Goal: Find specific page/section: Find specific page/section

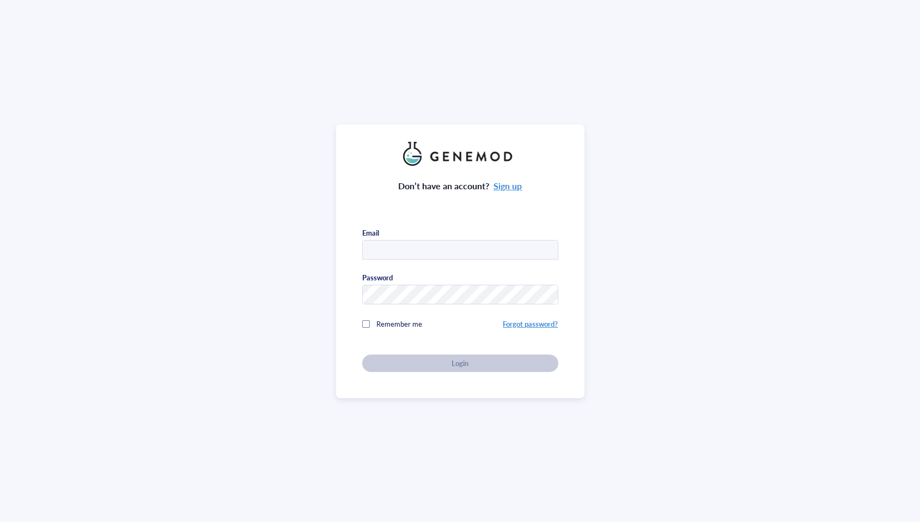
type input "[EMAIL_ADDRESS][DOMAIN_NAME]"
click at [454, 364] on div "Don’t have an account? Sign up Email [EMAIL_ADDRESS][DOMAIN_NAME] Password Reme…" at bounding box center [460, 269] width 196 height 206
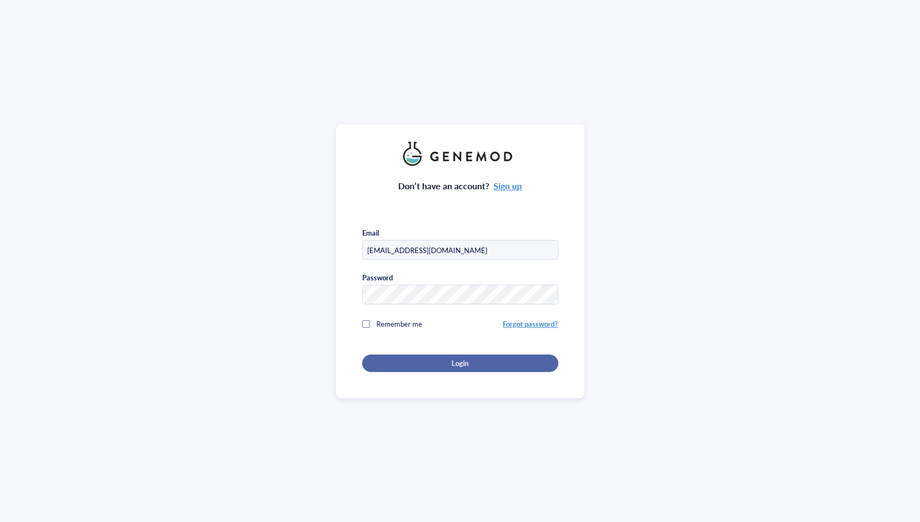
click at [470, 363] on div "Login" at bounding box center [460, 363] width 161 height 10
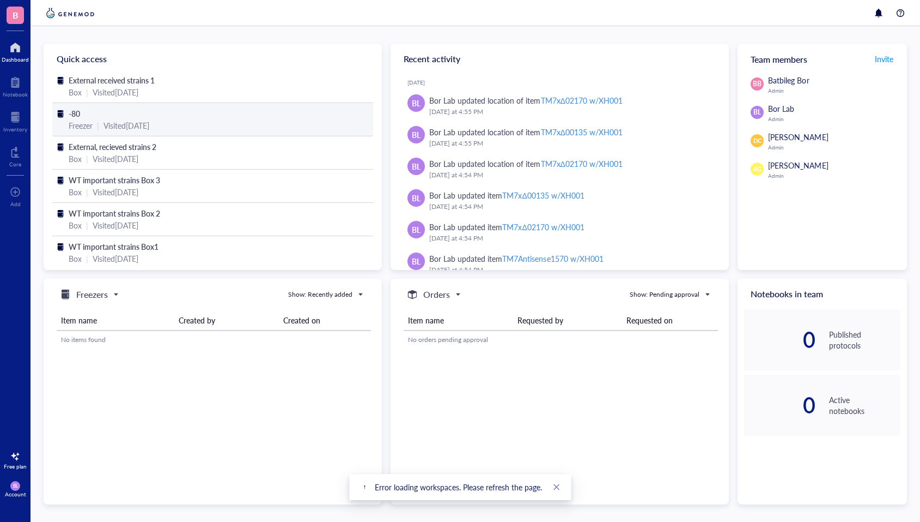
click at [70, 110] on span "-80" at bounding box center [74, 113] width 11 height 11
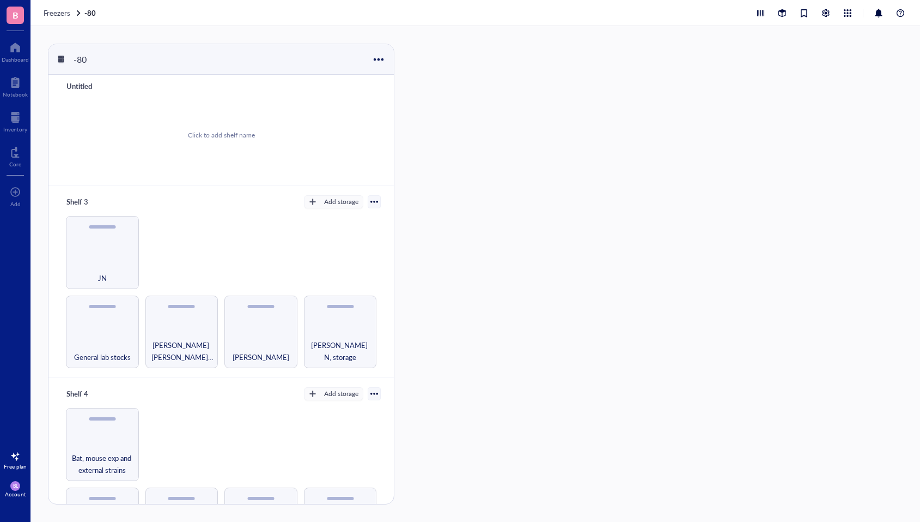
scroll to position [404, 0]
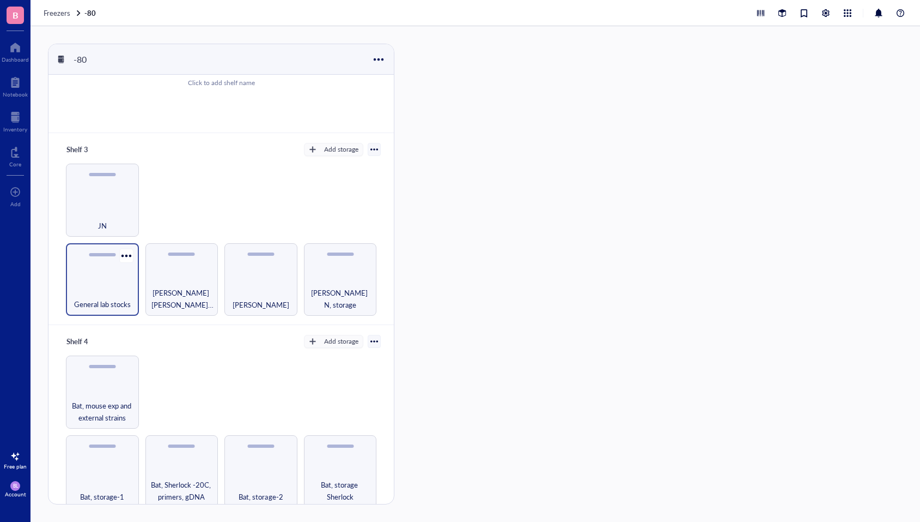
click at [110, 289] on div "General lab stocks" at bounding box center [102, 298] width 62 height 24
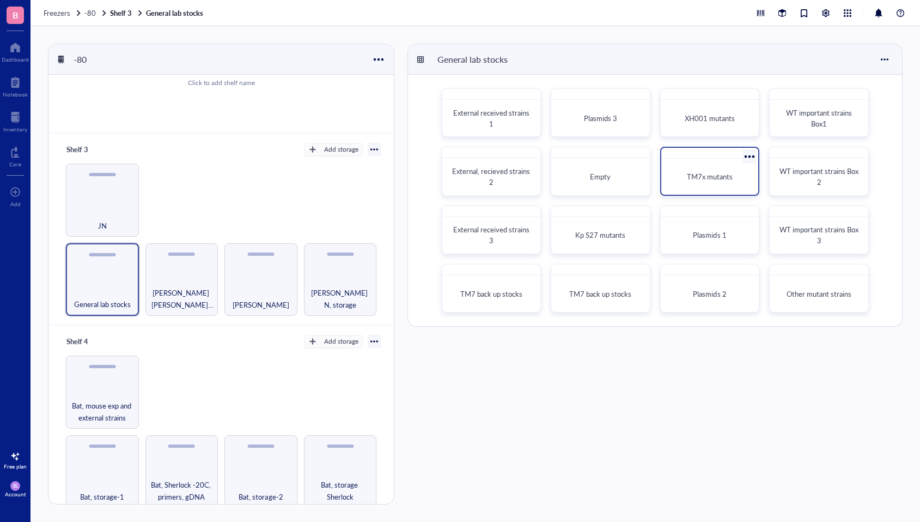
click at [710, 176] on span "TM7x mutants" at bounding box center [710, 176] width 46 height 10
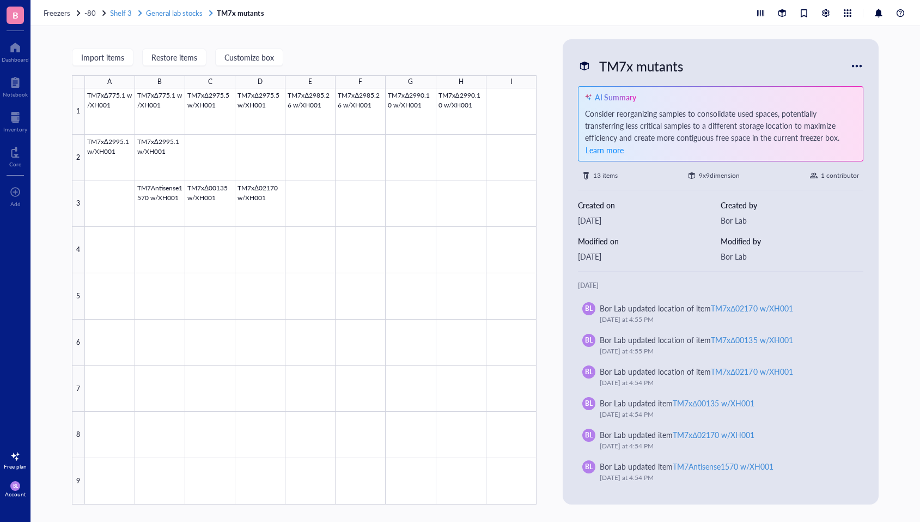
click at [162, 11] on span "General lab stocks" at bounding box center [174, 13] width 57 height 10
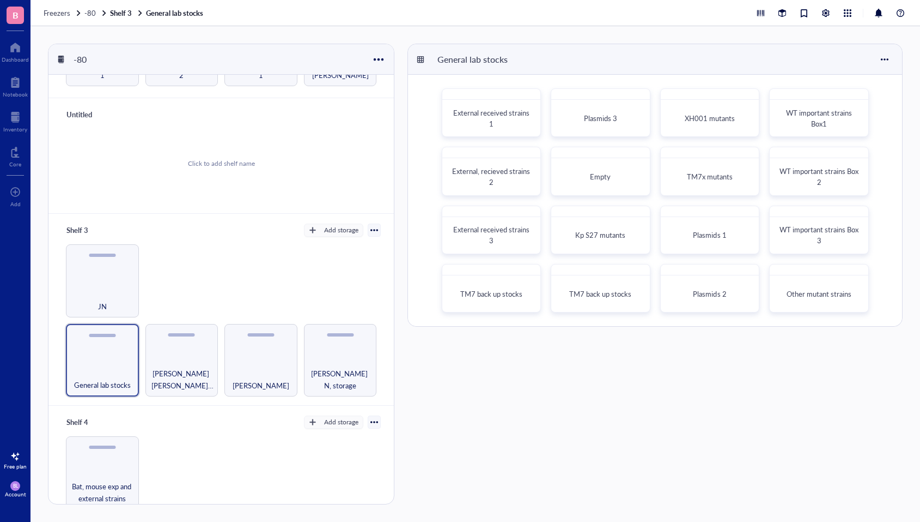
scroll to position [327, 0]
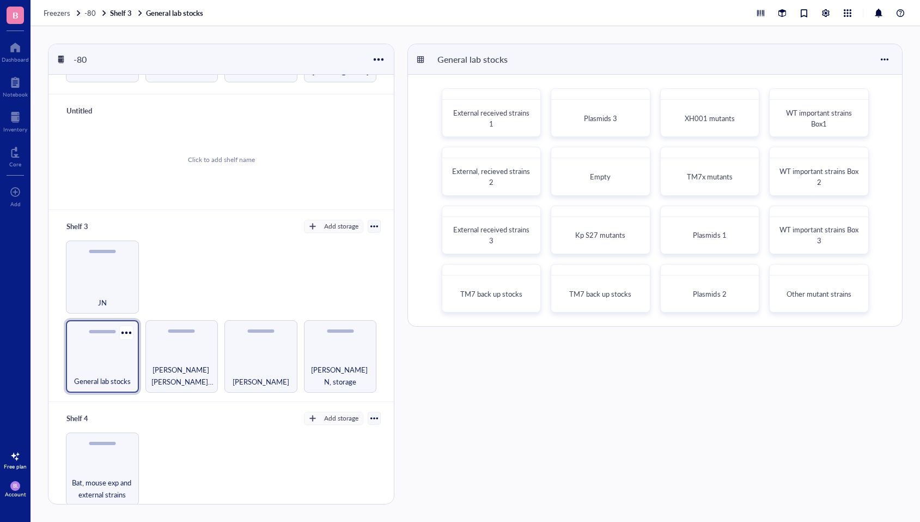
click at [102, 353] on div "General lab stocks" at bounding box center [102, 356] width 73 height 73
click at [719, 235] on span "Plasmids 1" at bounding box center [709, 234] width 33 height 10
